Goal: Information Seeking & Learning: Learn about a topic

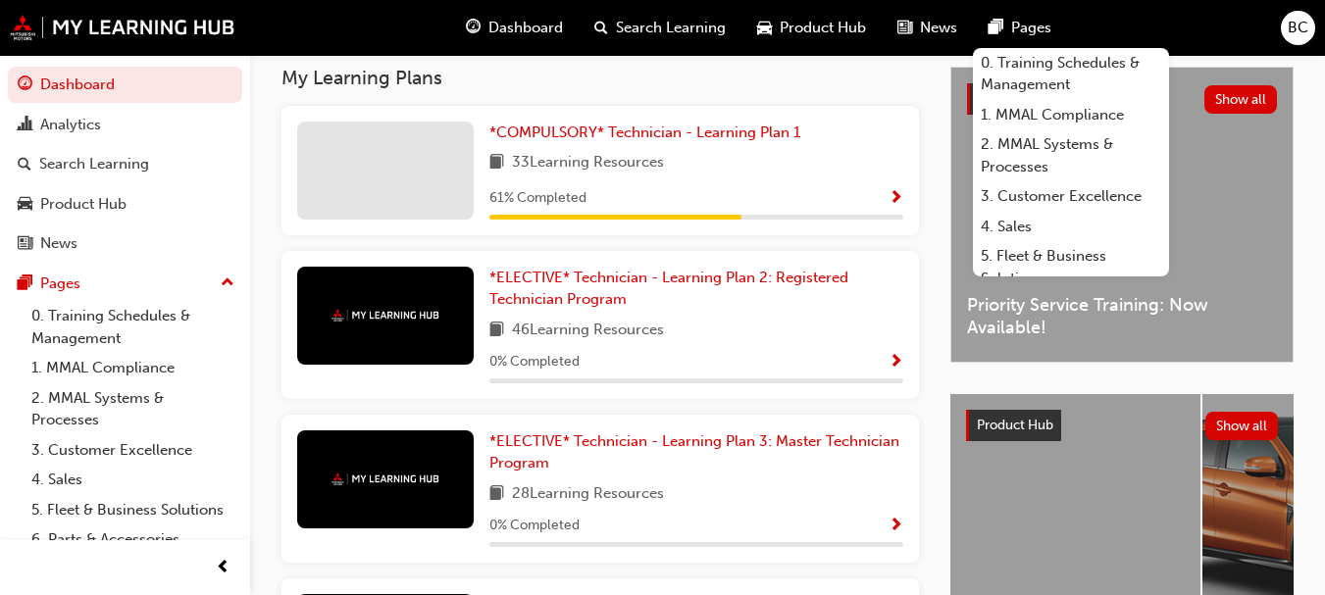
scroll to position [443, 0]
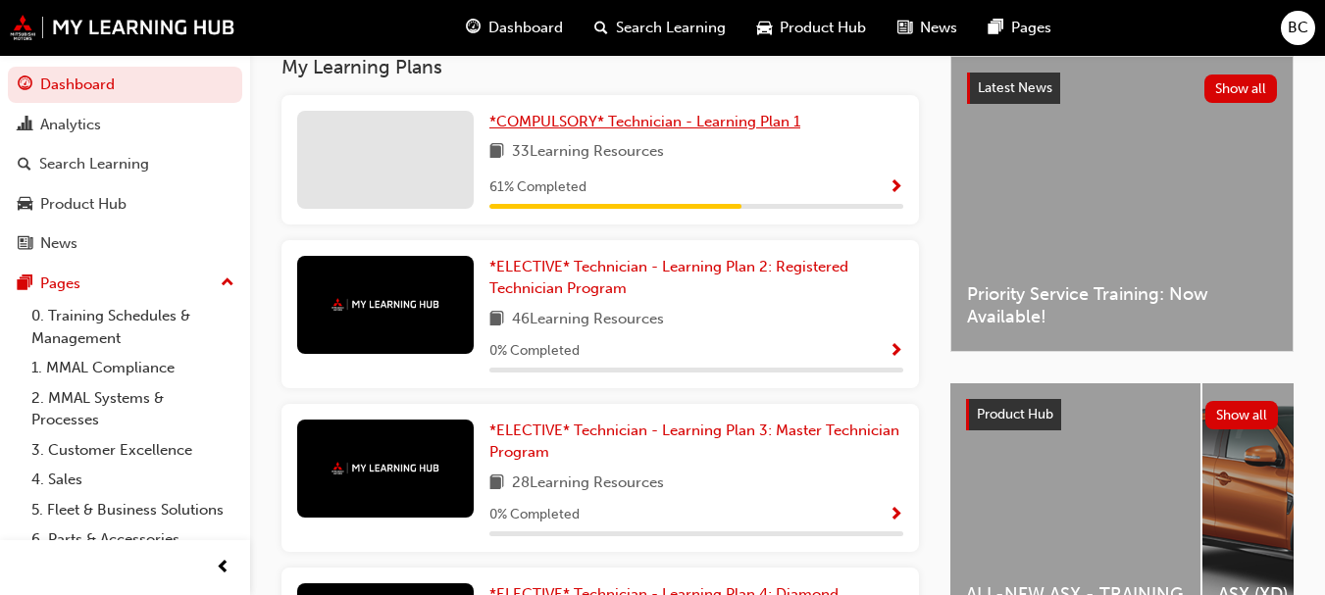
click at [766, 130] on span "*COMPULSORY* Technician - Learning Plan 1" at bounding box center [644, 122] width 311 height 18
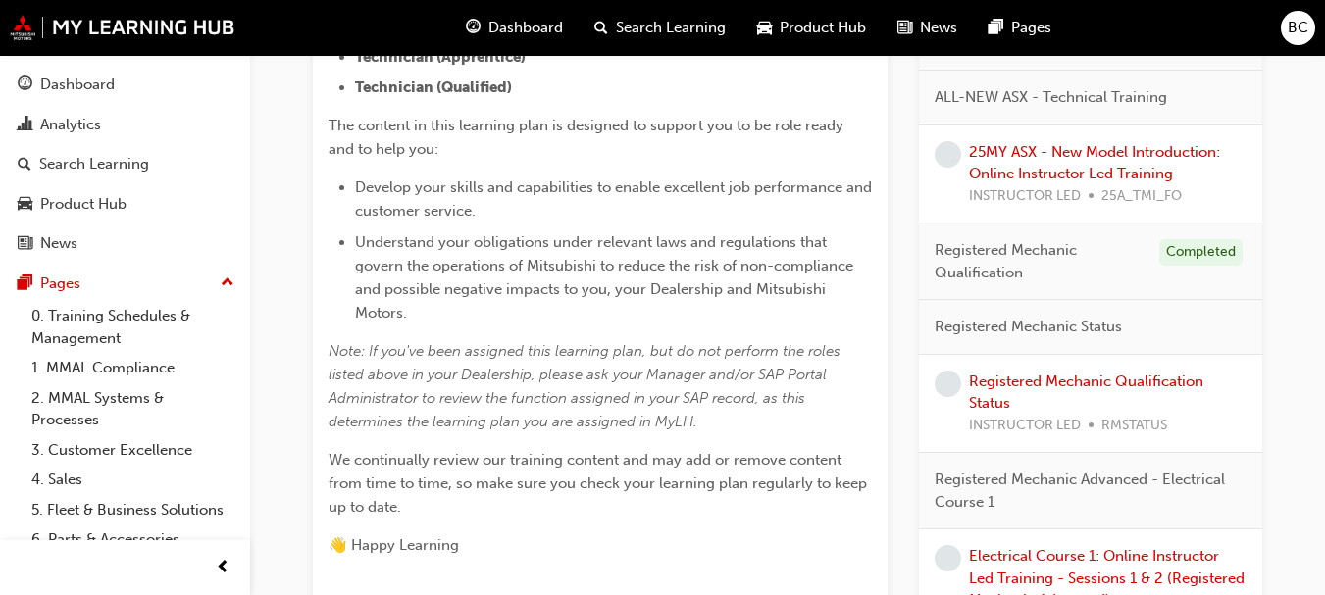
scroll to position [604, 0]
